Goal: Task Accomplishment & Management: Use online tool/utility

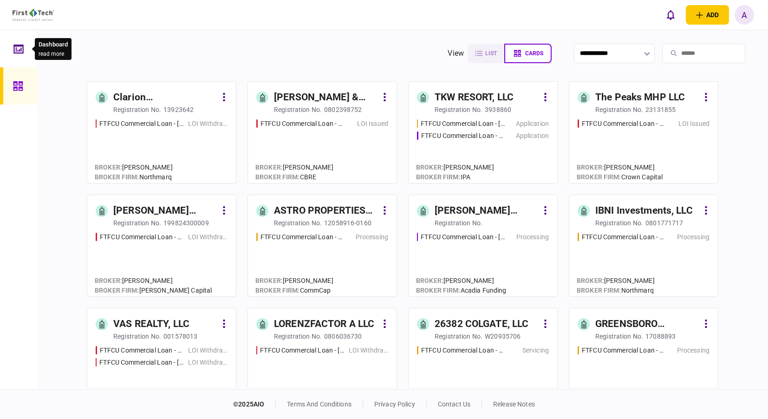
drag, startPoint x: 24, startPoint y: 52, endPoint x: 28, endPoint y: 58, distance: 6.6
click at [24, 52] on div at bounding box center [20, 48] width 15 height 37
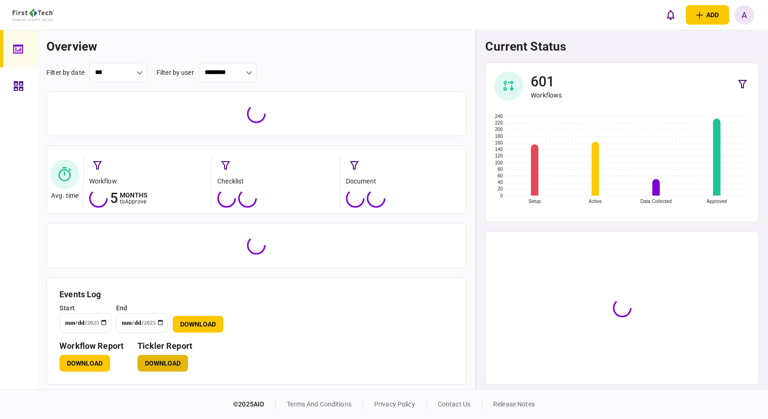
click at [159, 369] on button "Download" at bounding box center [163, 363] width 51 height 17
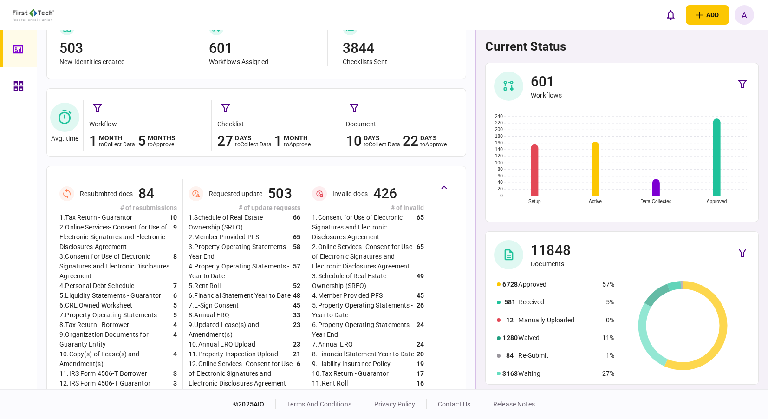
scroll to position [84, 0]
click at [21, 81] on icon at bounding box center [18, 85] width 9 height 9
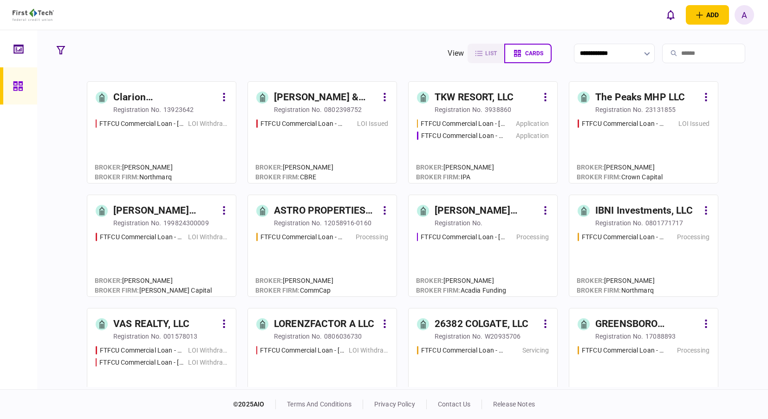
click at [722, 48] on input "search" at bounding box center [704, 54] width 83 height 20
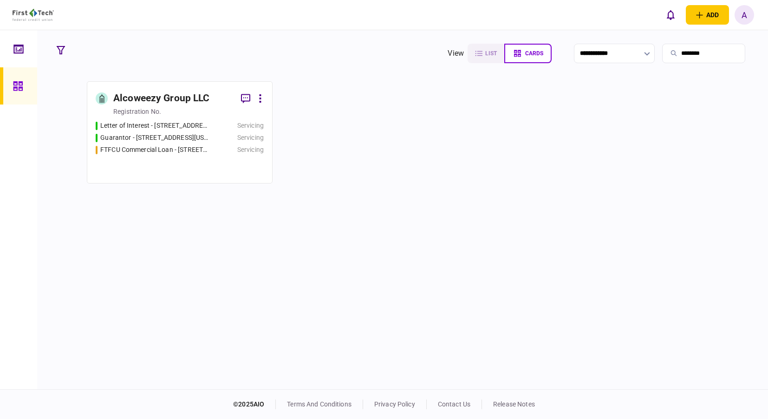
type input "********"
click at [146, 98] on div "Alcoweezy Group LLC" at bounding box center [161, 98] width 97 height 15
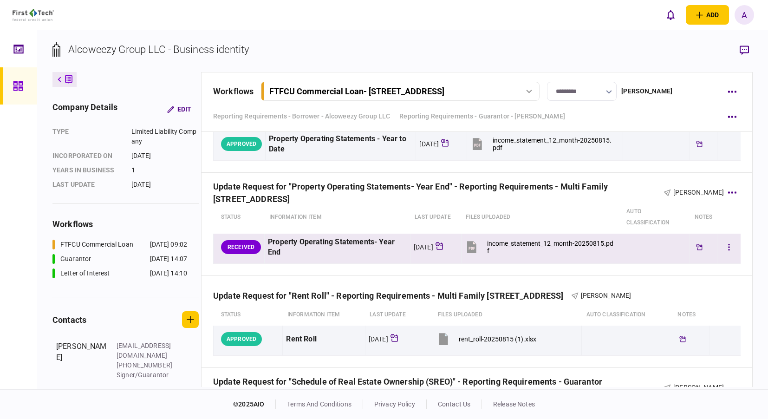
scroll to position [697, 0]
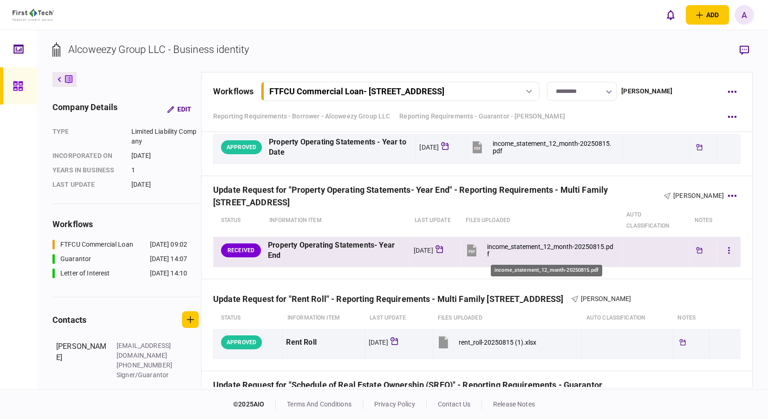
click at [533, 246] on div "income_statement_12_month-20250815.pdf" at bounding box center [550, 250] width 127 height 15
click at [728, 251] on icon "button" at bounding box center [729, 250] width 2 height 9
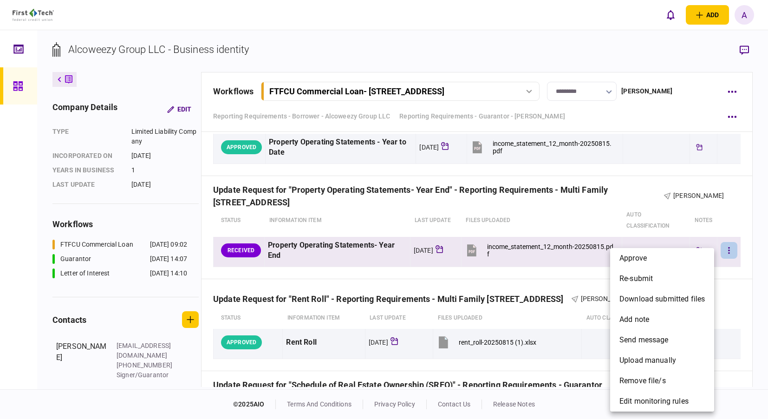
click at [723, 251] on div at bounding box center [384, 209] width 768 height 419
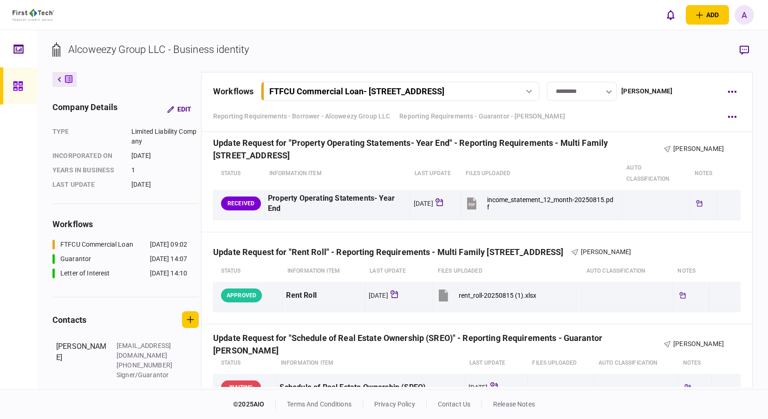
scroll to position [738, 0]
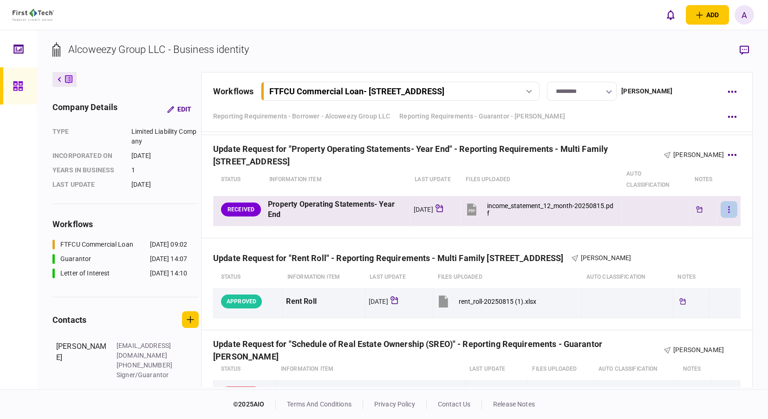
click at [728, 209] on button "button" at bounding box center [729, 209] width 17 height 17
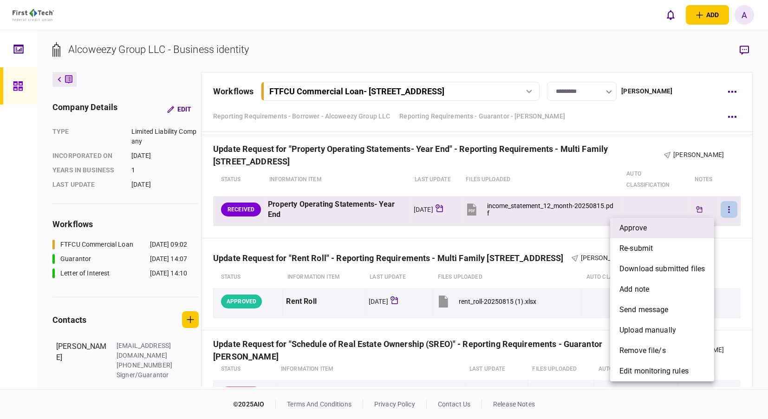
click at [667, 229] on li "approve" at bounding box center [662, 228] width 104 height 20
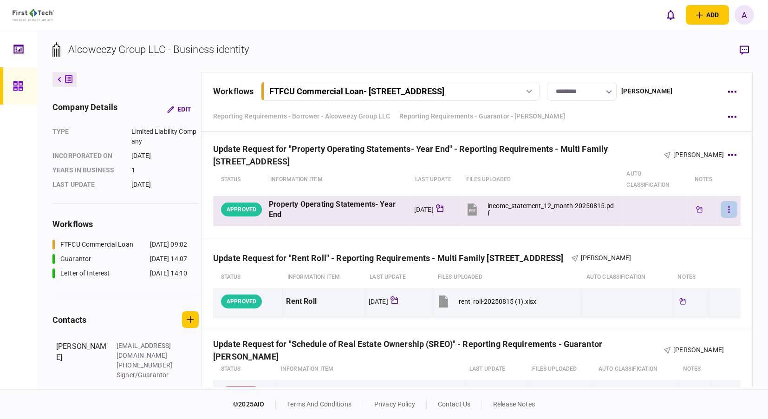
click at [728, 212] on icon "button" at bounding box center [728, 209] width 1 height 7
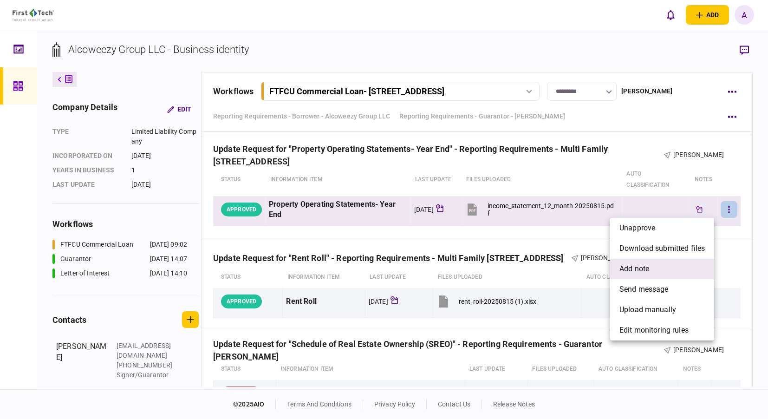
click at [674, 269] on li "add note" at bounding box center [662, 269] width 104 height 20
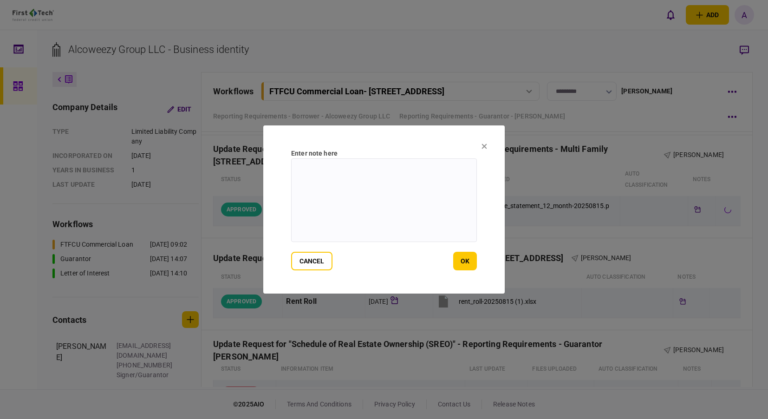
click at [348, 178] on textarea at bounding box center [384, 200] width 186 height 84
type textarea "**********"
click at [466, 263] on button "ok" at bounding box center [465, 261] width 24 height 19
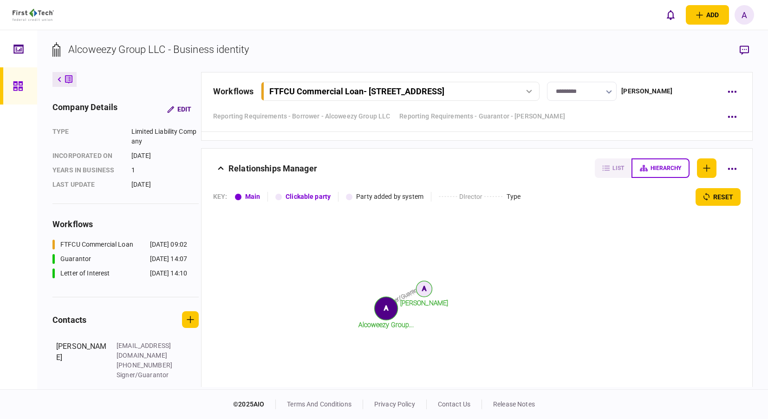
scroll to position [970, 0]
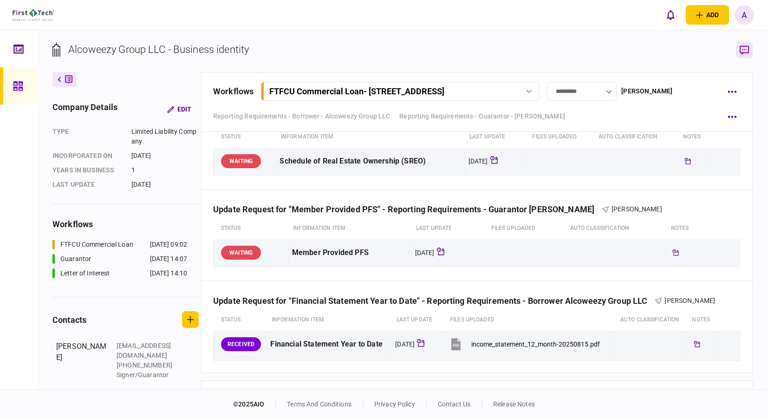
click at [742, 51] on icon "button" at bounding box center [744, 51] width 9 height 10
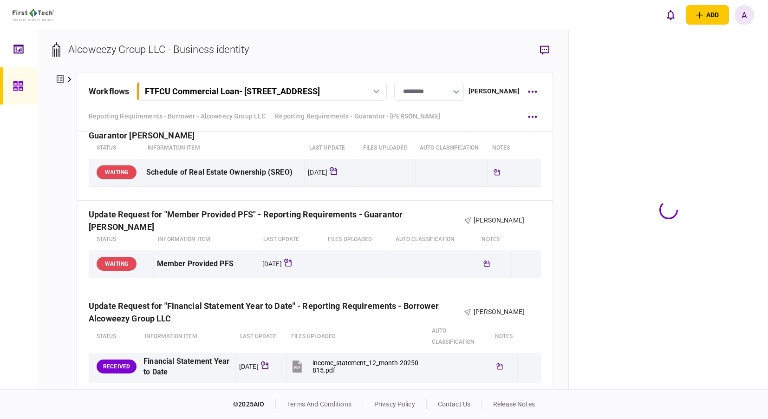
scroll to position [981, 0]
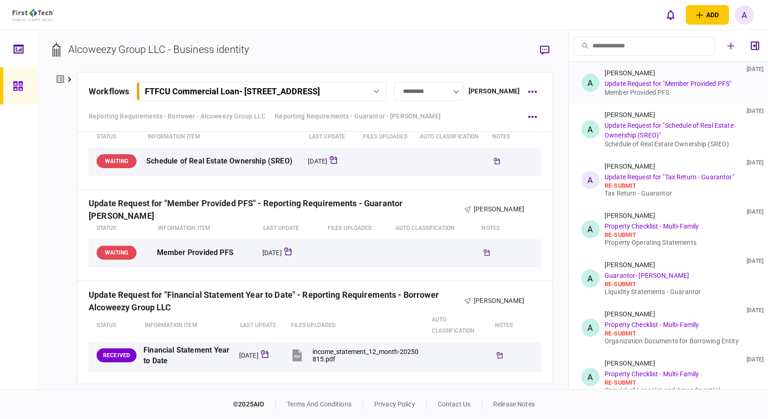
click at [692, 89] on div "Member Provided PFS" at bounding box center [678, 92] width 147 height 7
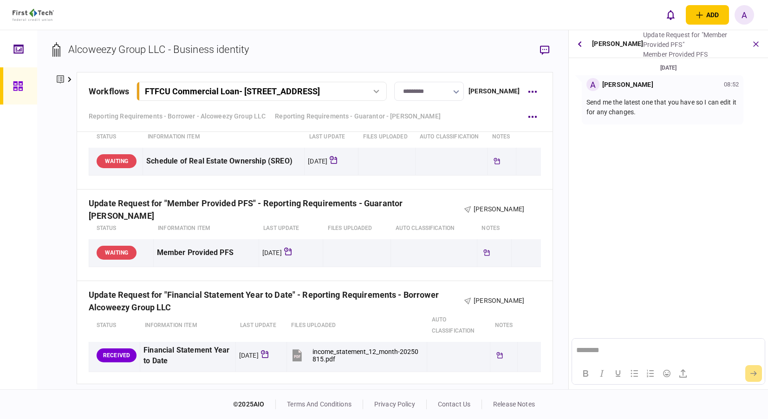
scroll to position [0, 0]
click at [754, 44] on icon "button" at bounding box center [756, 44] width 11 height 11
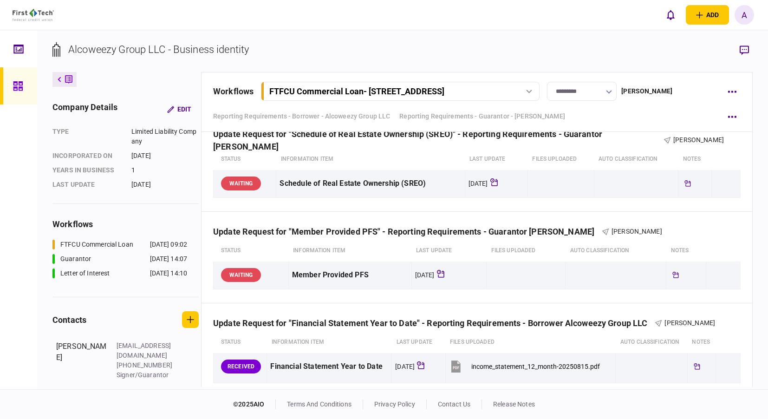
scroll to position [970, 0]
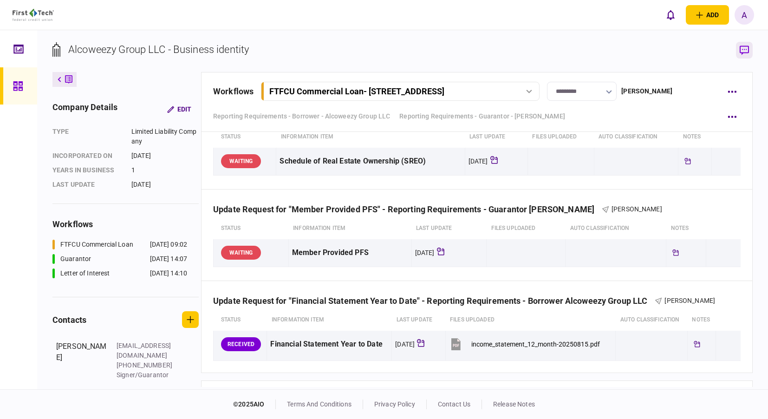
click at [747, 56] on button "button" at bounding box center [744, 50] width 17 height 17
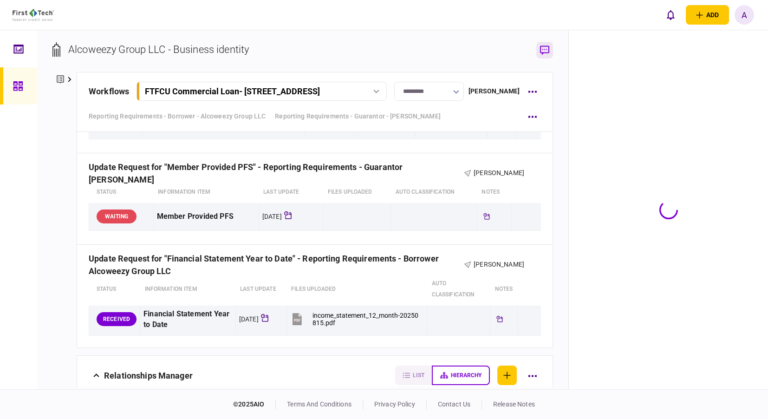
scroll to position [981, 0]
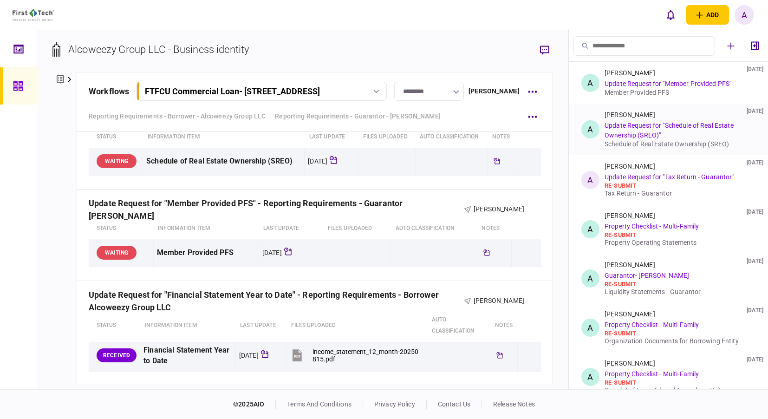
click at [647, 126] on link "Update Request for "Schedule of Real Estate Ownership (SREO)"" at bounding box center [669, 130] width 129 height 17
click at [645, 129] on link "Update Request for "Schedule of Real Estate Ownership (SREO)"" at bounding box center [669, 130] width 129 height 17
click at [619, 128] on link "Update Request for "Schedule of Real Estate Ownership (SREO)"" at bounding box center [669, 130] width 129 height 17
click at [595, 131] on div "A" at bounding box center [591, 129] width 18 height 18
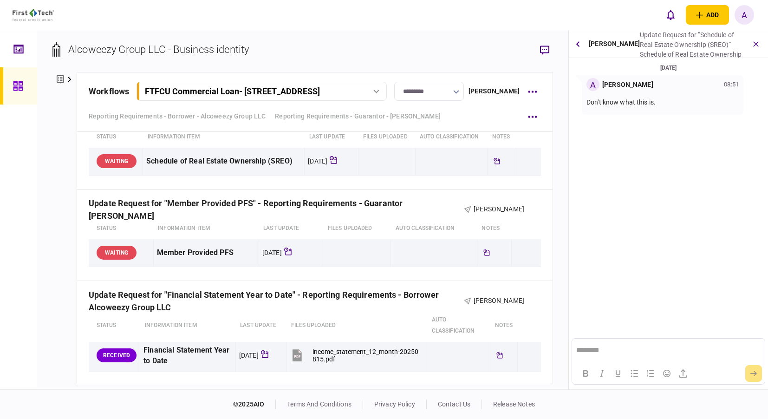
scroll to position [0, 0]
click at [576, 45] on button "button" at bounding box center [578, 44] width 11 height 17
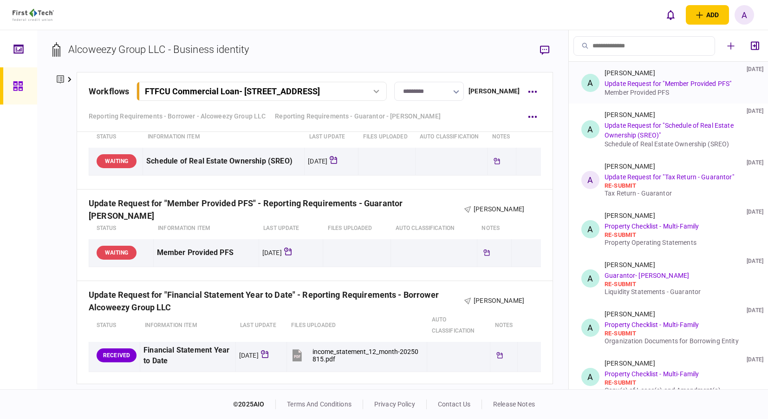
click at [632, 83] on link "Update Request for "Member Provided PFS"" at bounding box center [668, 83] width 127 height 7
click at [591, 83] on div "A" at bounding box center [591, 83] width 18 height 18
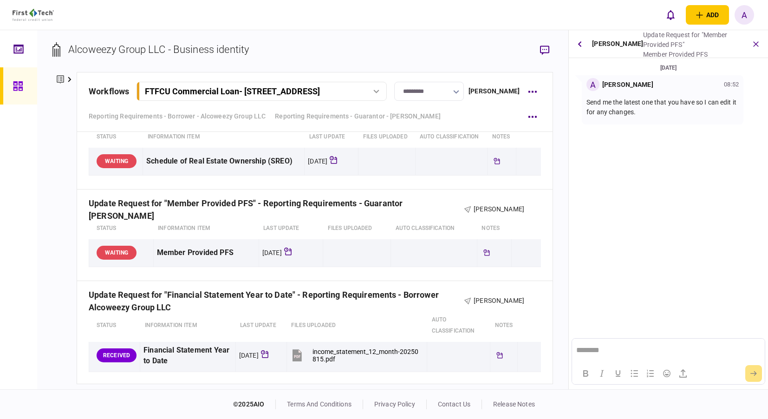
drag, startPoint x: 685, startPoint y: 372, endPoint x: 700, endPoint y: 308, distance: 66.3
click at [700, 308] on div "**********" at bounding box center [668, 209] width 199 height 359
click at [681, 373] on icon "button" at bounding box center [683, 373] width 11 height 11
click at [592, 344] on html "********" at bounding box center [668, 351] width 192 height 24
click at [687, 374] on icon "button" at bounding box center [683, 373] width 11 height 11
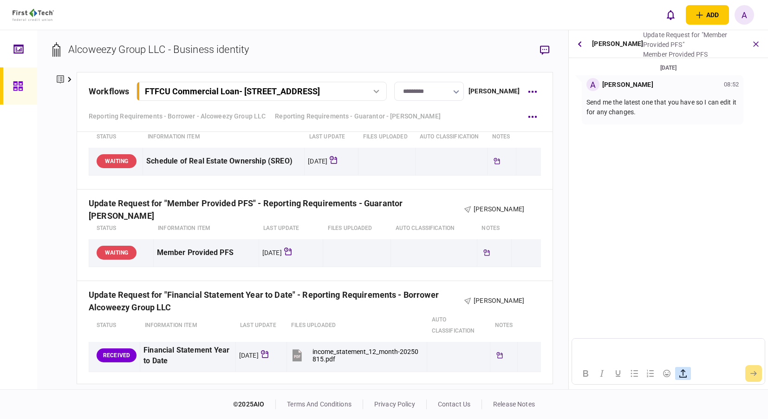
click at [684, 373] on icon "button" at bounding box center [683, 373] width 7 height 8
click at [616, 335] on p "Rich Text Area. Press ALT-0 for help." at bounding box center [669, 336] width 184 height 8
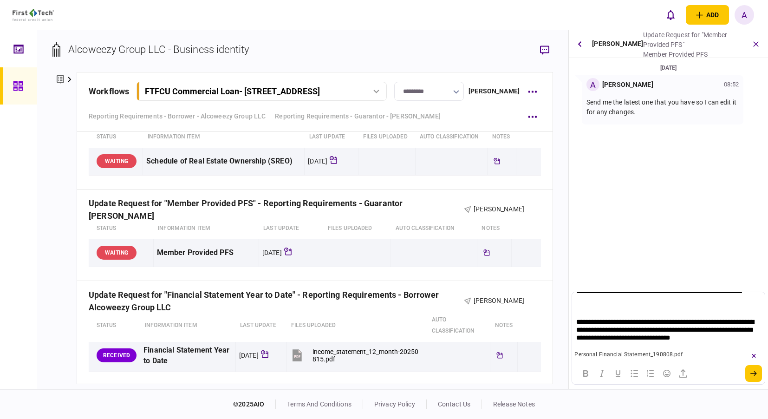
scroll to position [79, 0]
click at [596, 309] on body "**********" at bounding box center [668, 289] width 185 height 103
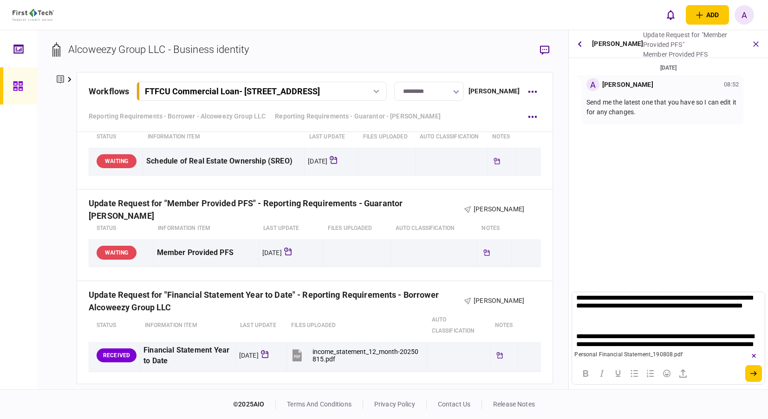
scroll to position [32, 0]
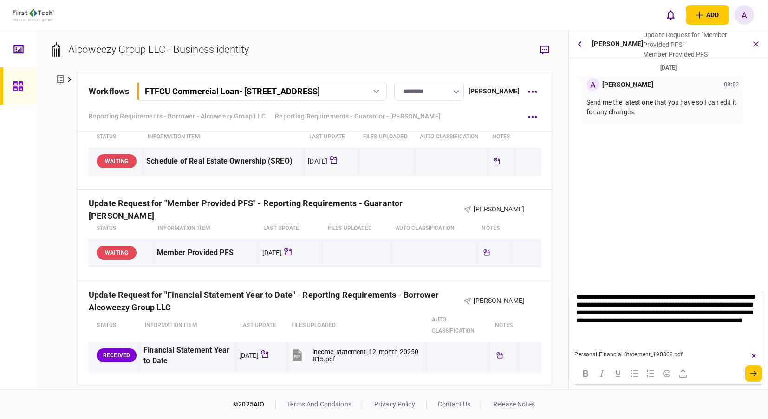
click at [596, 340] on p "Rich Text Area. Press ALT-0 for help." at bounding box center [669, 336] width 184 height 8
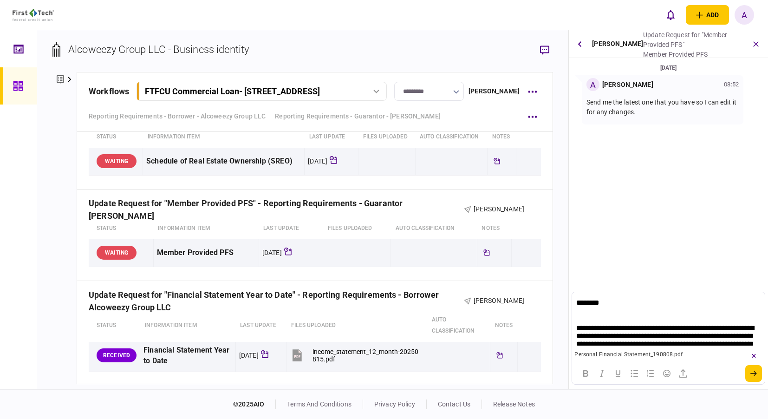
scroll to position [0, 0]
click at [609, 319] on body "**********" at bounding box center [668, 344] width 185 height 88
click at [599, 316] on p "********" at bounding box center [665, 309] width 177 height 18
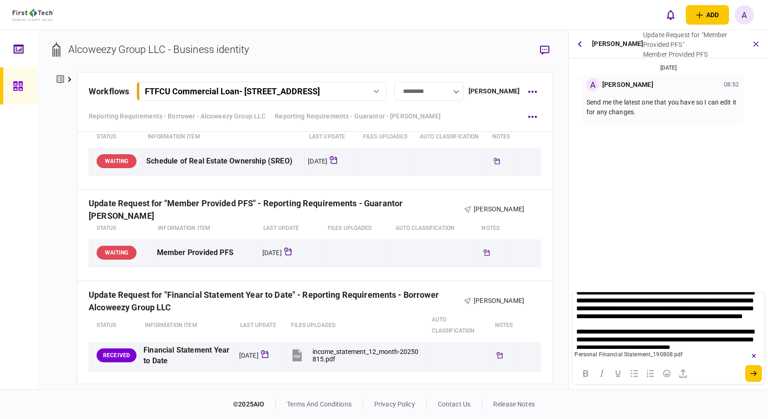
scroll to position [53, 0]
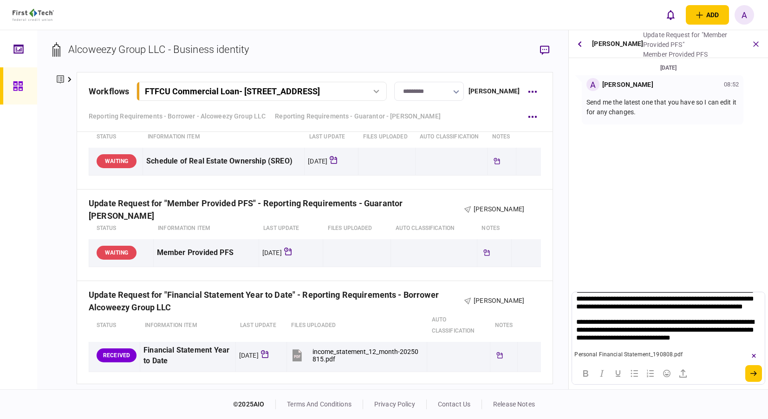
click at [628, 323] on p "**********" at bounding box center [669, 330] width 184 height 24
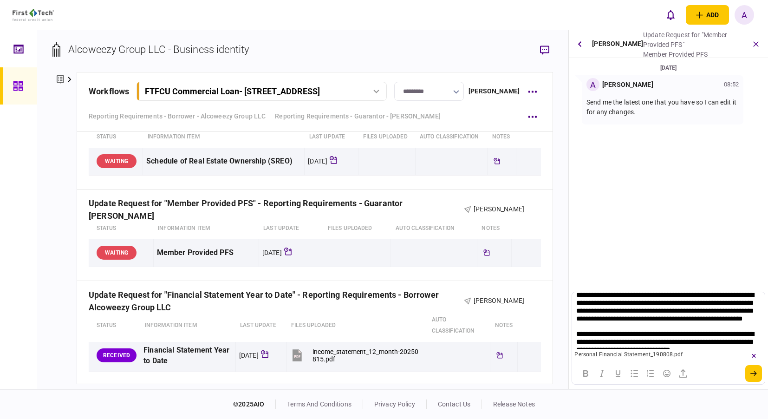
scroll to position [0, 0]
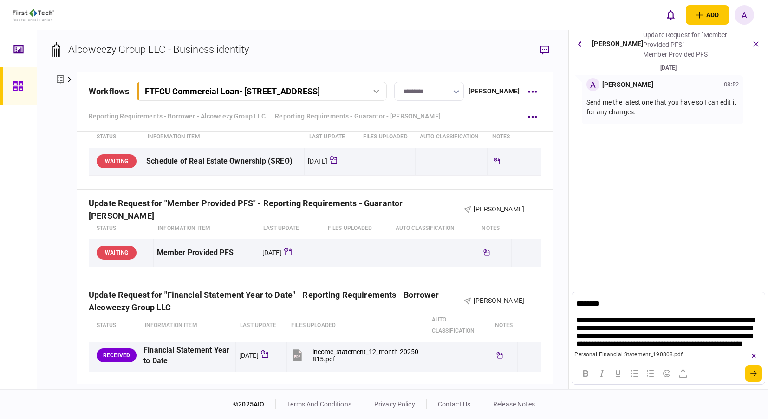
click at [597, 306] on p "********" at bounding box center [665, 304] width 177 height 9
click at [591, 311] on body "**********" at bounding box center [668, 339] width 185 height 79
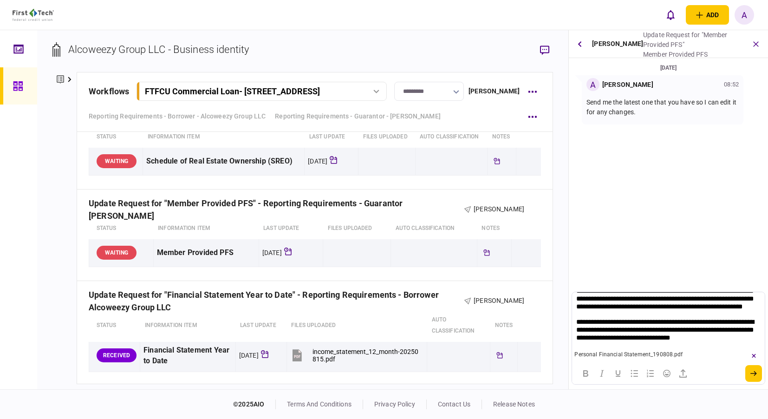
scroll to position [53, 0]
click at [663, 323] on p "**********" at bounding box center [669, 330] width 184 height 24
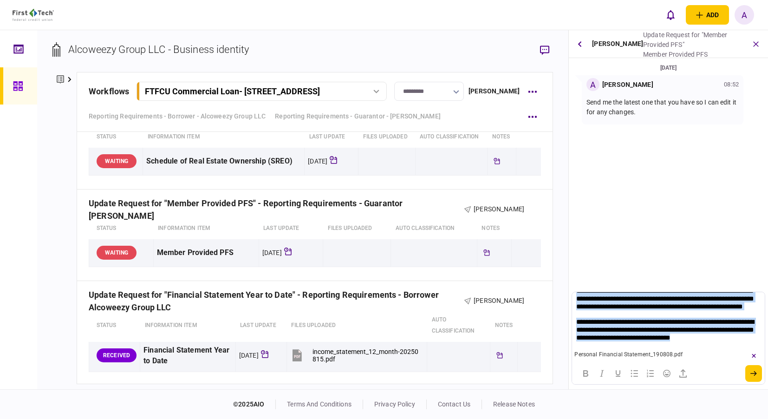
scroll to position [0, 0]
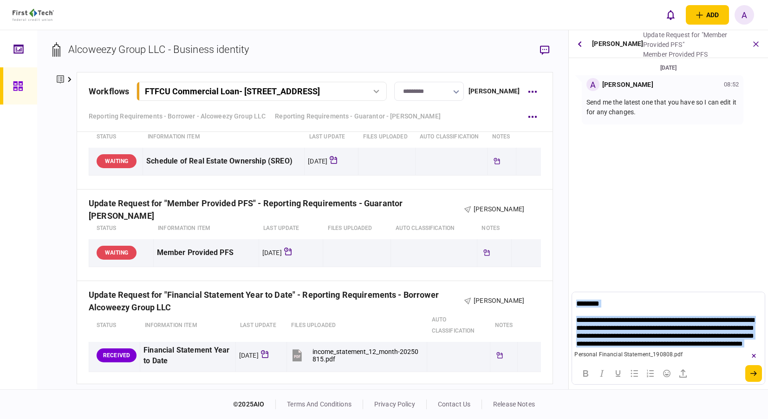
drag, startPoint x: 751, startPoint y: 335, endPoint x: 482, endPoint y: 254, distance: 281.6
click at [572, 292] on html "**********" at bounding box center [668, 339] width 192 height 94
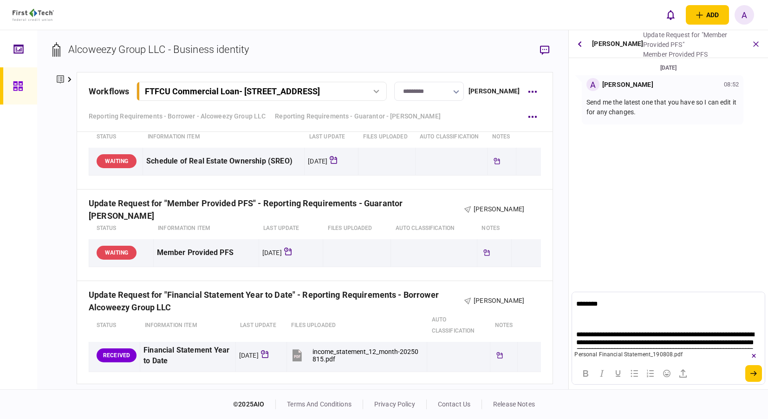
click at [599, 317] on p "Rich Text Area. Press ALT-0 for help." at bounding box center [669, 319] width 184 height 8
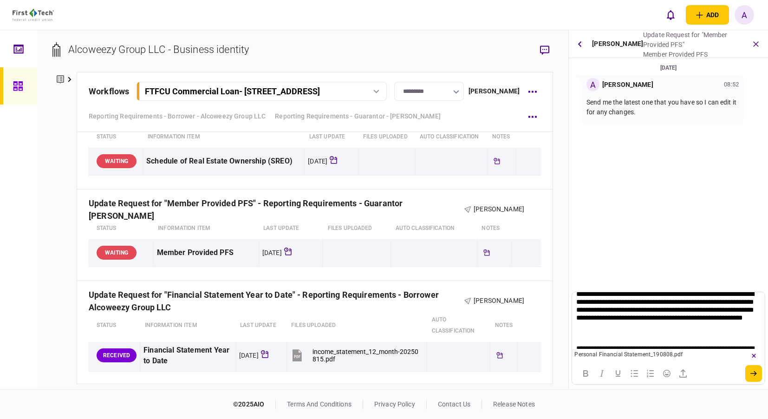
scroll to position [46, 0]
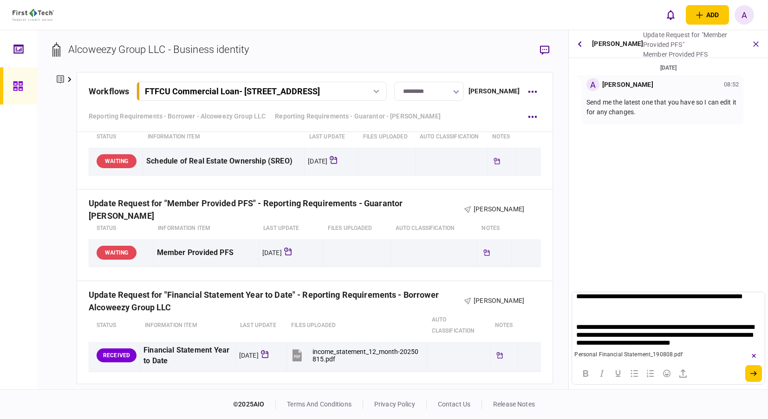
drag, startPoint x: 609, startPoint y: 321, endPoint x: 617, endPoint y: 322, distance: 8.4
click at [609, 315] on p "Rich Text Area. Press ALT-0 for help." at bounding box center [669, 312] width 184 height 8
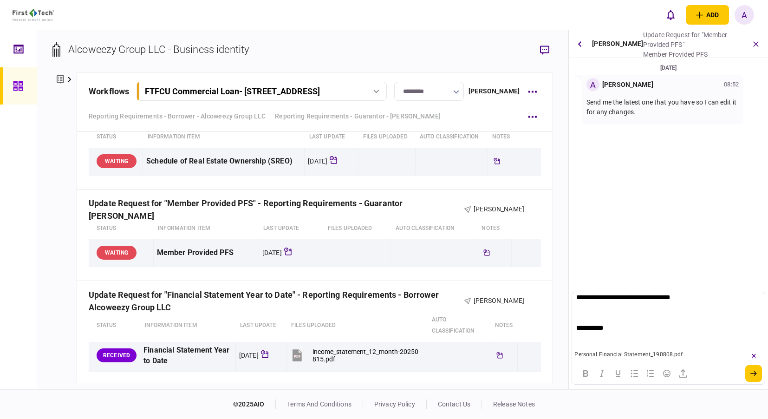
scroll to position [93, 0]
click at [587, 300] on p "Rich Text Area. Press ALT-0 for help." at bounding box center [669, 296] width 184 height 8
drag, startPoint x: 583, startPoint y: 335, endPoint x: 629, endPoint y: 335, distance: 46.5
click at [583, 335] on body "**********" at bounding box center [668, 284] width 185 height 155
drag, startPoint x: 587, startPoint y: 328, endPoint x: 593, endPoint y: 328, distance: 5.6
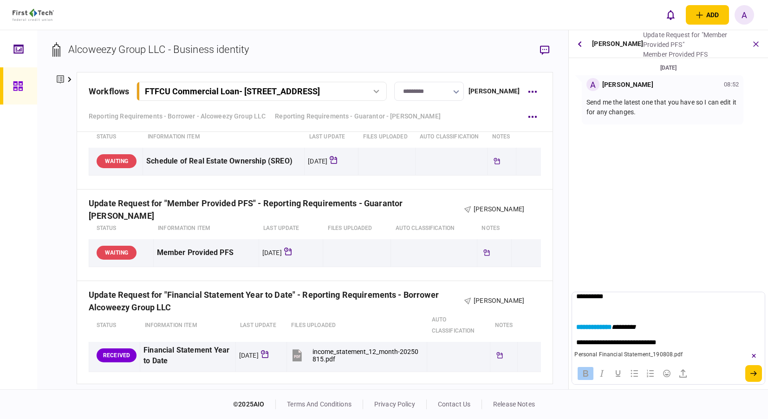
click at [587, 315] on p "Rich Text Area. Press ALT-0 for help." at bounding box center [669, 312] width 184 height 8
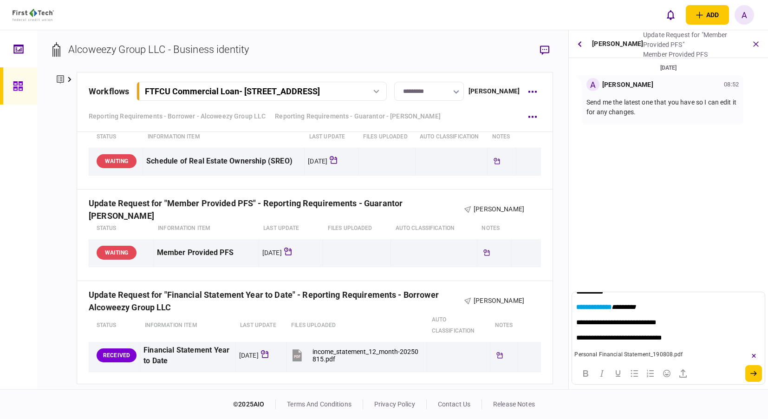
scroll to position [118, 0]
click at [754, 374] on icon "submit" at bounding box center [754, 373] width 7 height 5
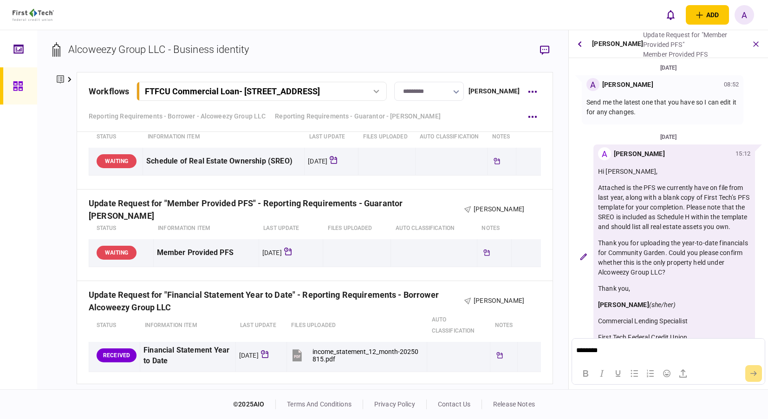
scroll to position [47, 0]
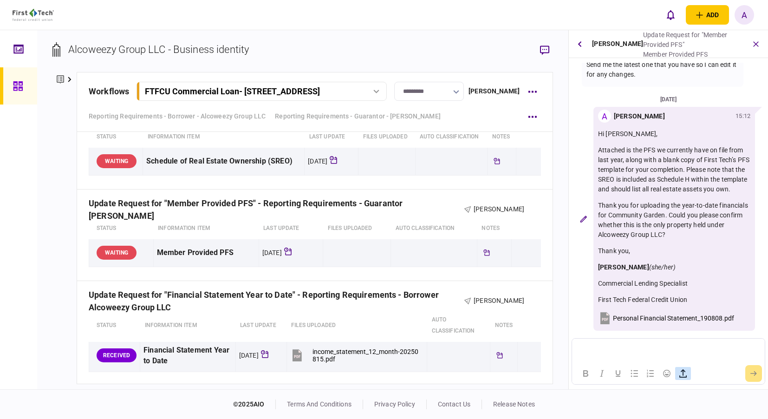
click at [684, 374] on icon "button" at bounding box center [683, 373] width 11 height 11
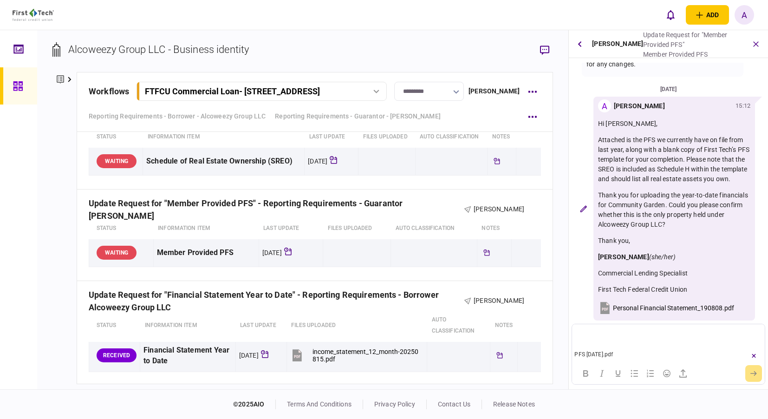
click at [755, 373] on div at bounding box center [668, 373] width 192 height 18
click at [587, 332] on p "Rich Text Area. Press ALT-0 for help." at bounding box center [669, 336] width 184 height 8
click at [753, 378] on button "submit" at bounding box center [754, 373] width 17 height 17
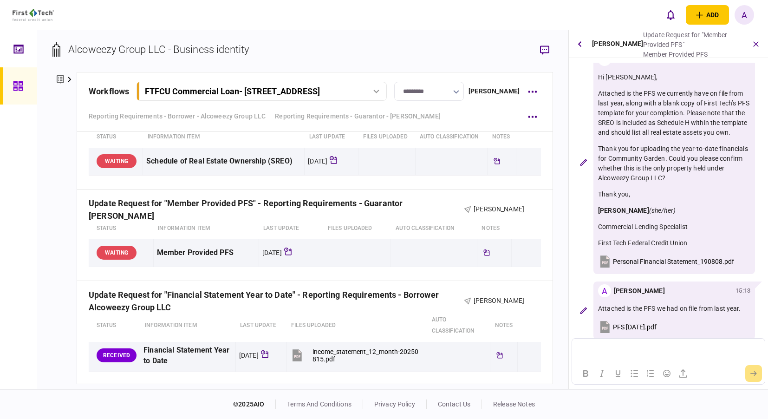
scroll to position [113, 0]
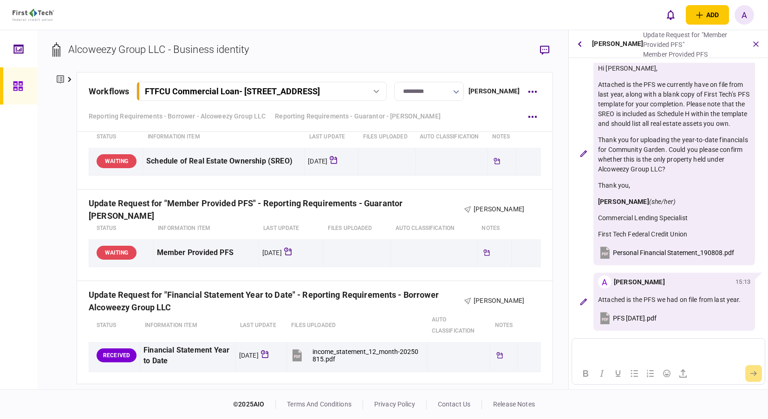
click at [640, 252] on span "Personal Financial Statement_190808.pdf" at bounding box center [673, 252] width 121 height 7
click at [642, 317] on span "PFS [DATE].pdf" at bounding box center [635, 318] width 44 height 7
click at [756, 44] on icon "button" at bounding box center [756, 44] width 10 height 10
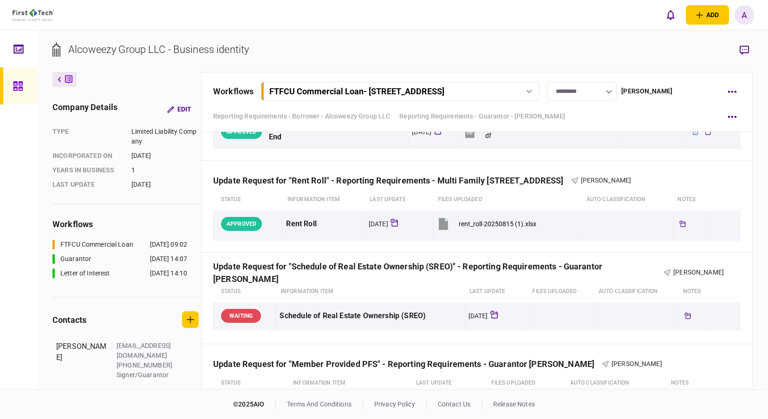
scroll to position [784, 0]
